Goal: Information Seeking & Learning: Learn about a topic

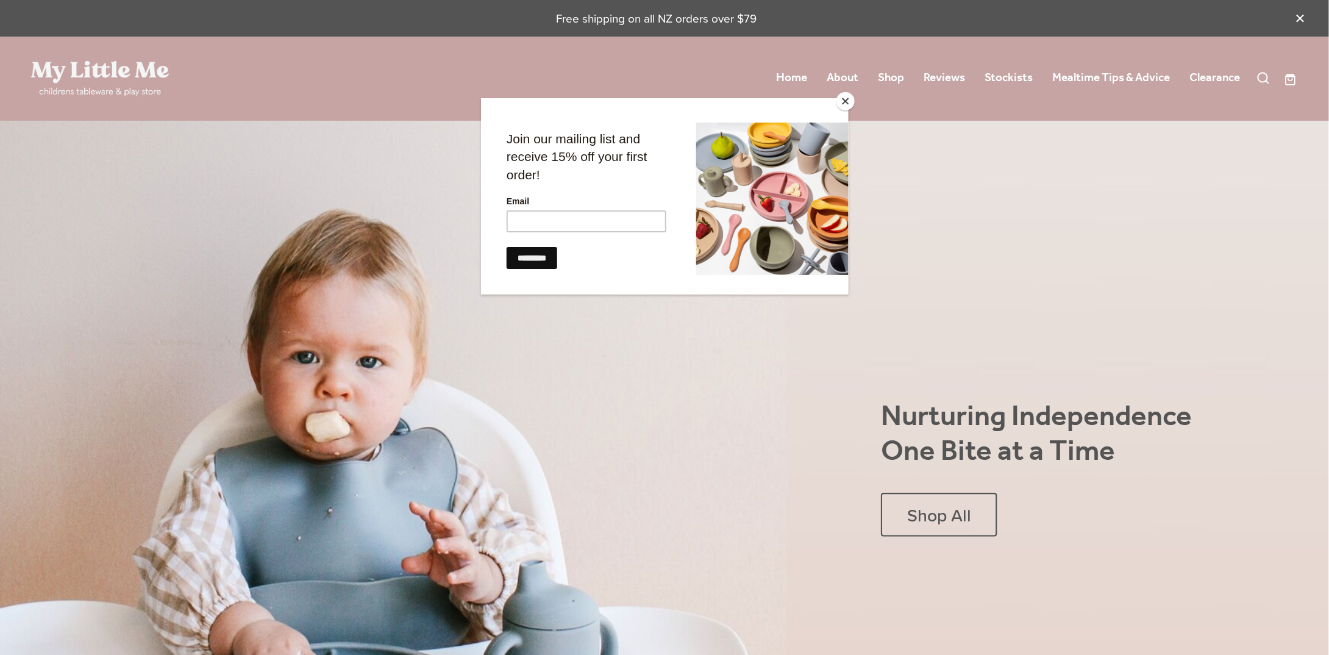
click at [846, 102] on button "Close" at bounding box center [846, 101] width 18 height 18
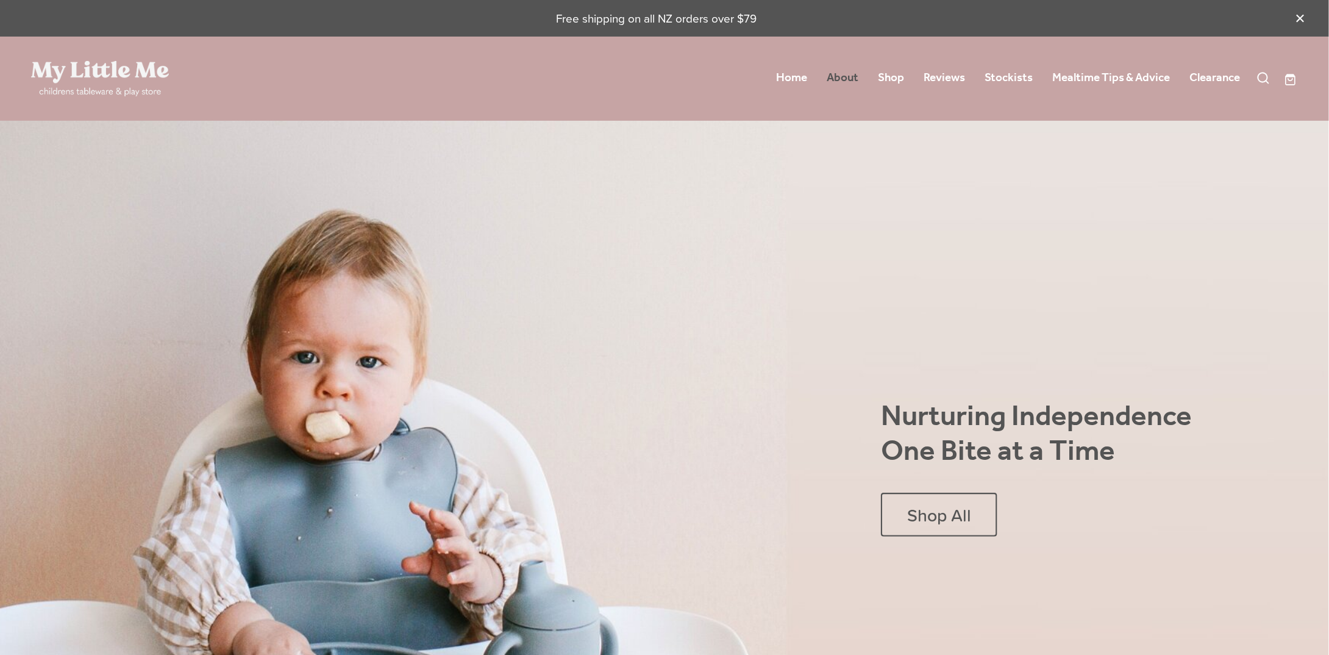
click at [837, 70] on link "About" at bounding box center [844, 78] width 32 height 22
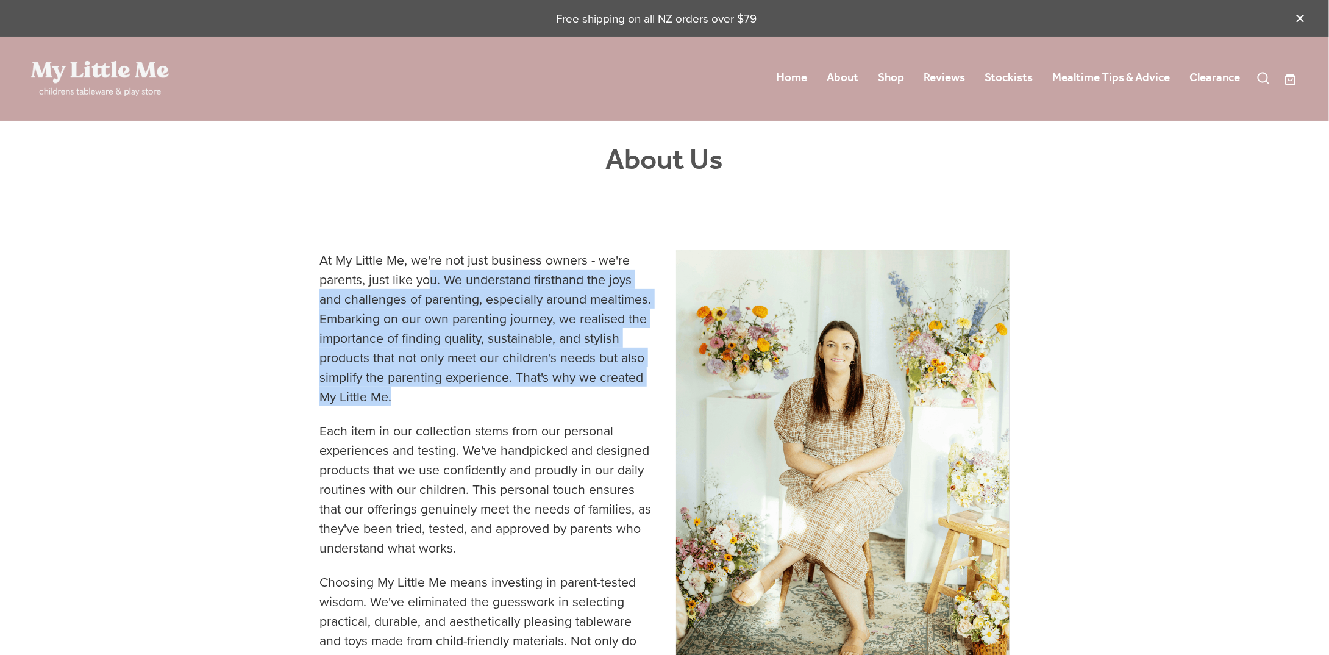
drag, startPoint x: 428, startPoint y: 273, endPoint x: 485, endPoint y: 401, distance: 140.1
click at [485, 401] on p "At My Little Me, we're not just business owners - we're parents, just like you.…" at bounding box center [487, 335] width 334 height 171
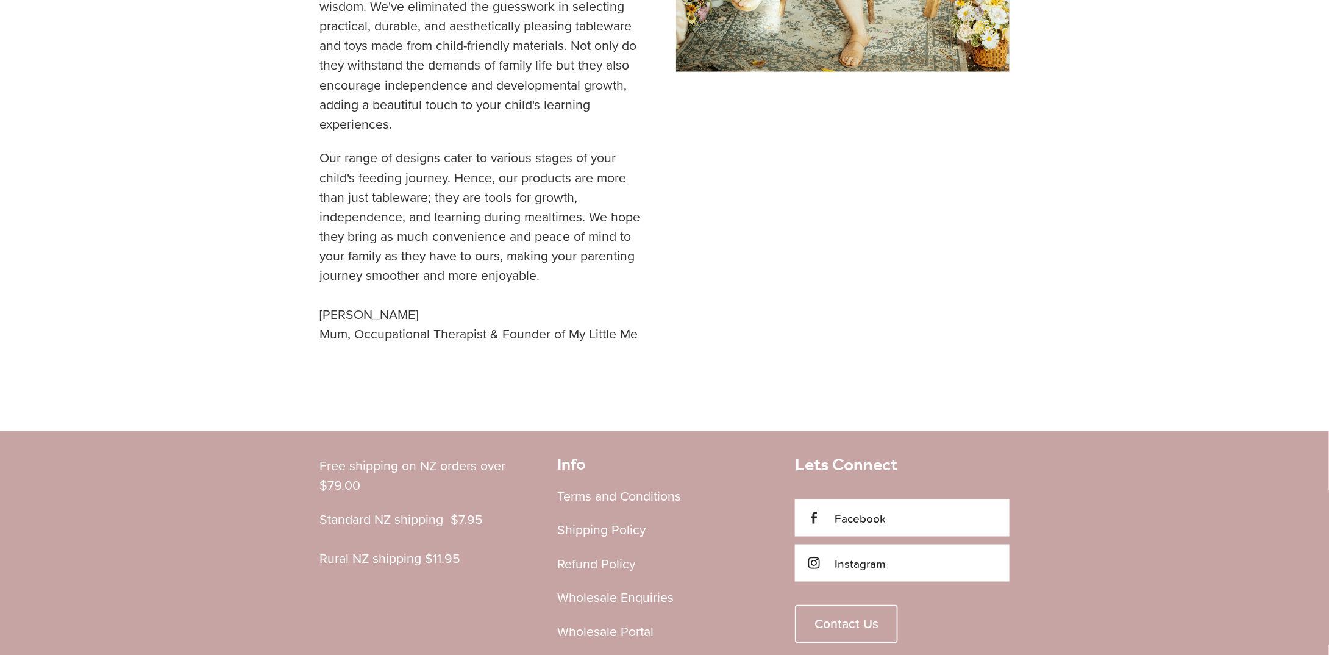
scroll to position [610, 0]
